Goal: Information Seeking & Learning: Learn about a topic

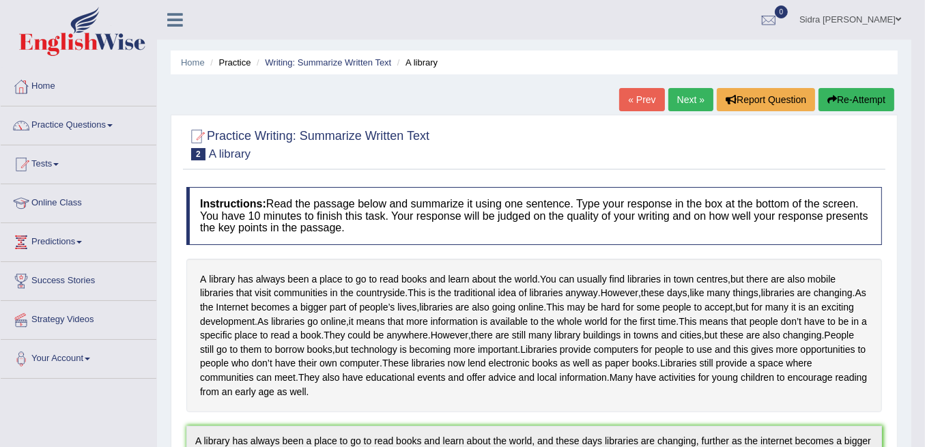
click at [676, 97] on link "Next »" at bounding box center [690, 99] width 45 height 23
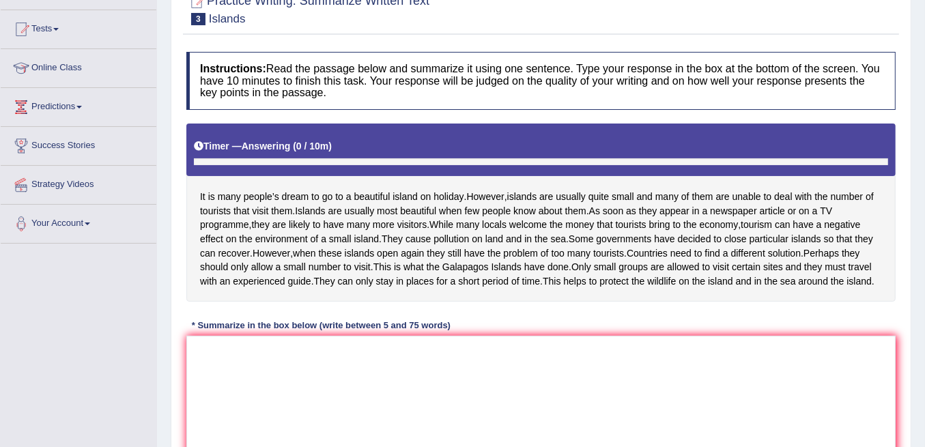
scroll to position [200, 0]
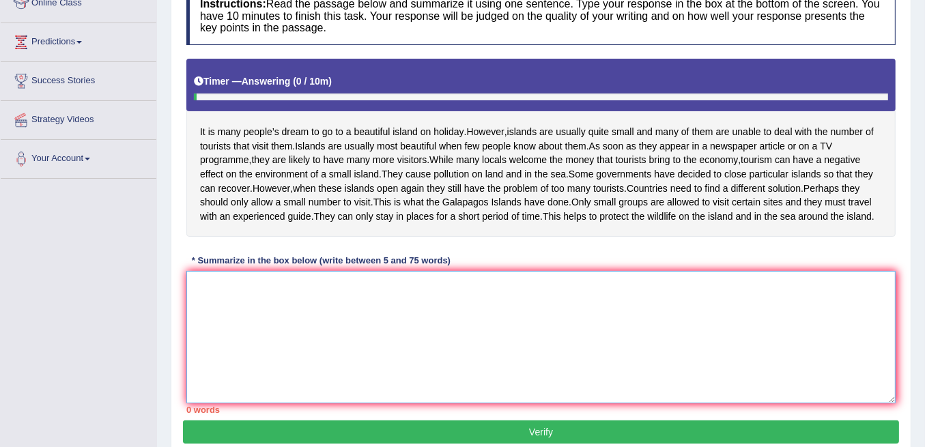
click at [260, 360] on textarea at bounding box center [540, 337] width 709 height 132
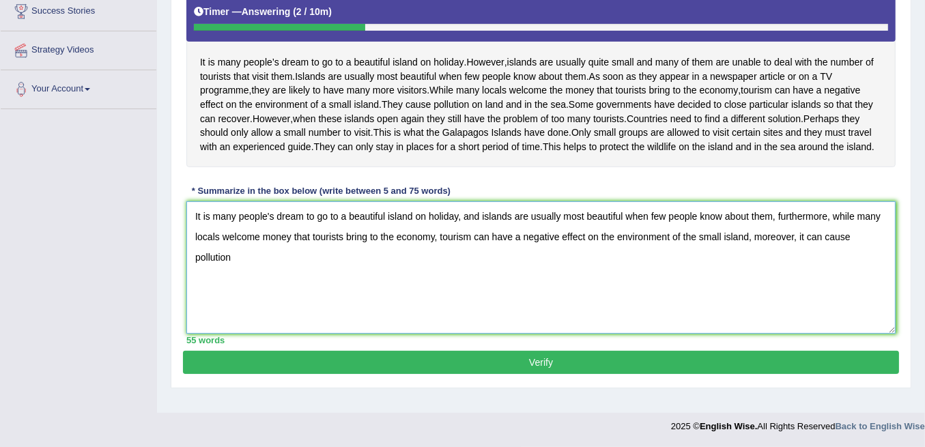
scroll to position [336, 0]
type textarea "It is many people's dream to go to a beautiful island on holiday, and islands a…"
click at [535, 374] on button "Verify" at bounding box center [541, 362] width 716 height 23
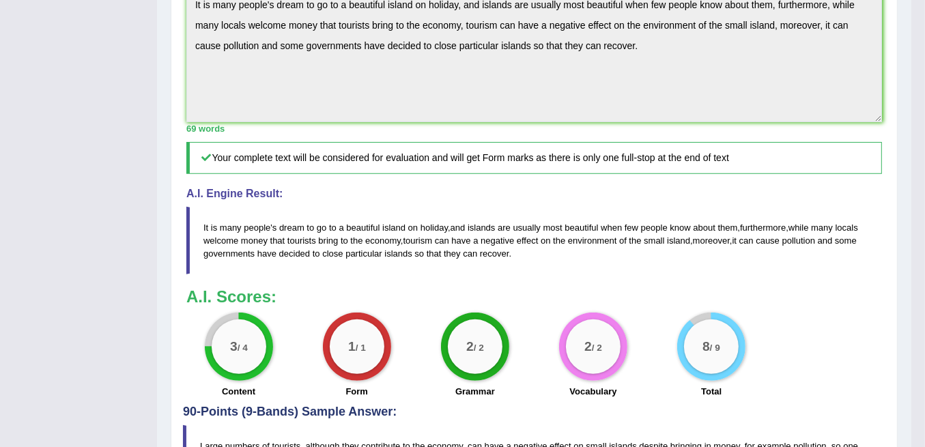
scroll to position [314, 0]
